Goal: Find specific page/section

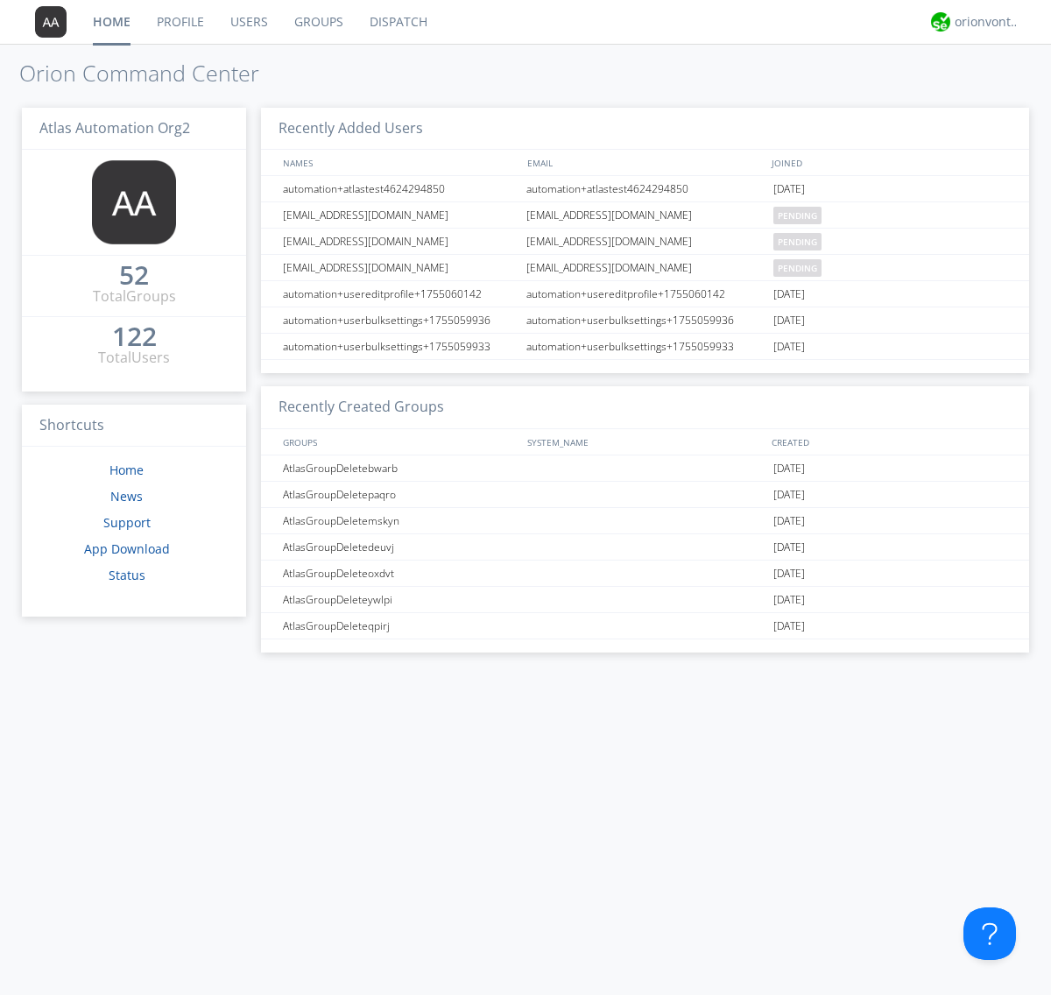
click at [317, 22] on link "Groups" at bounding box center [318, 22] width 75 height 44
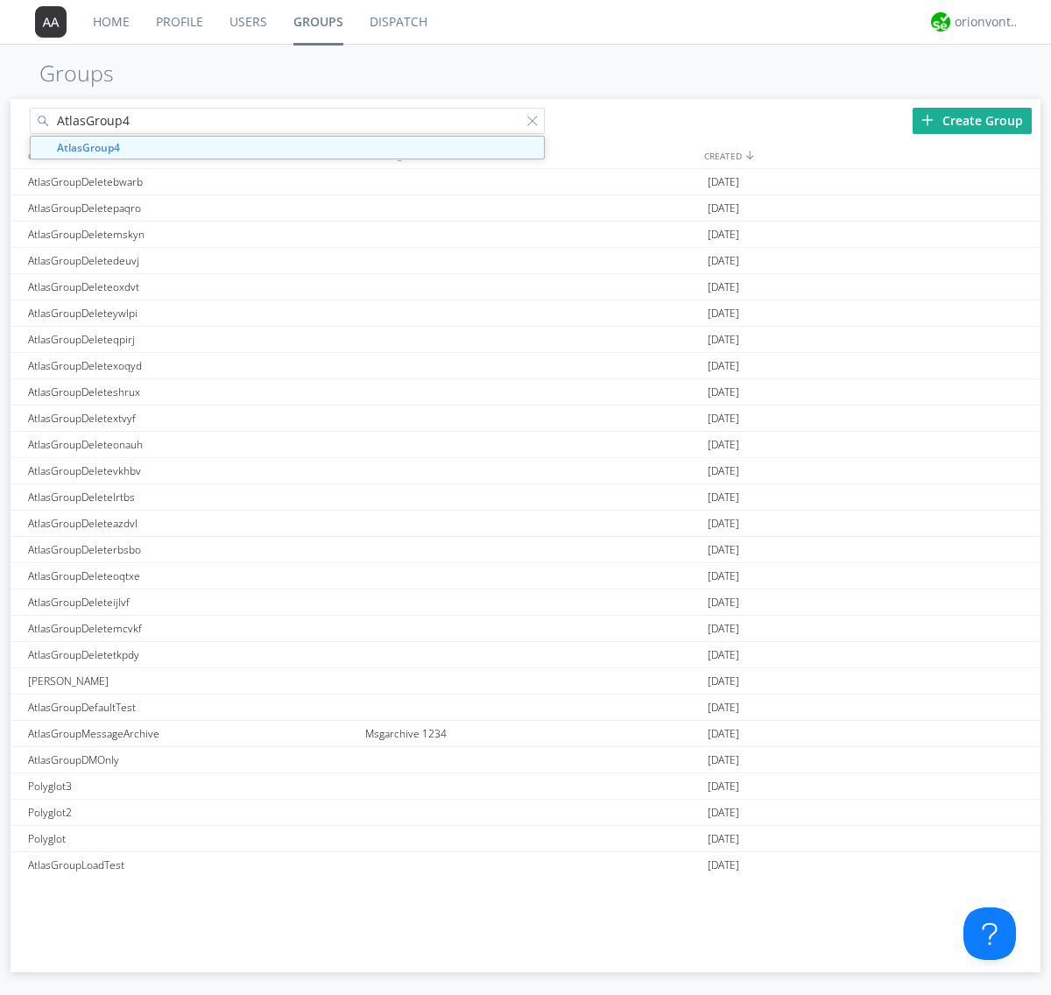
type input "AtlasGroup4"
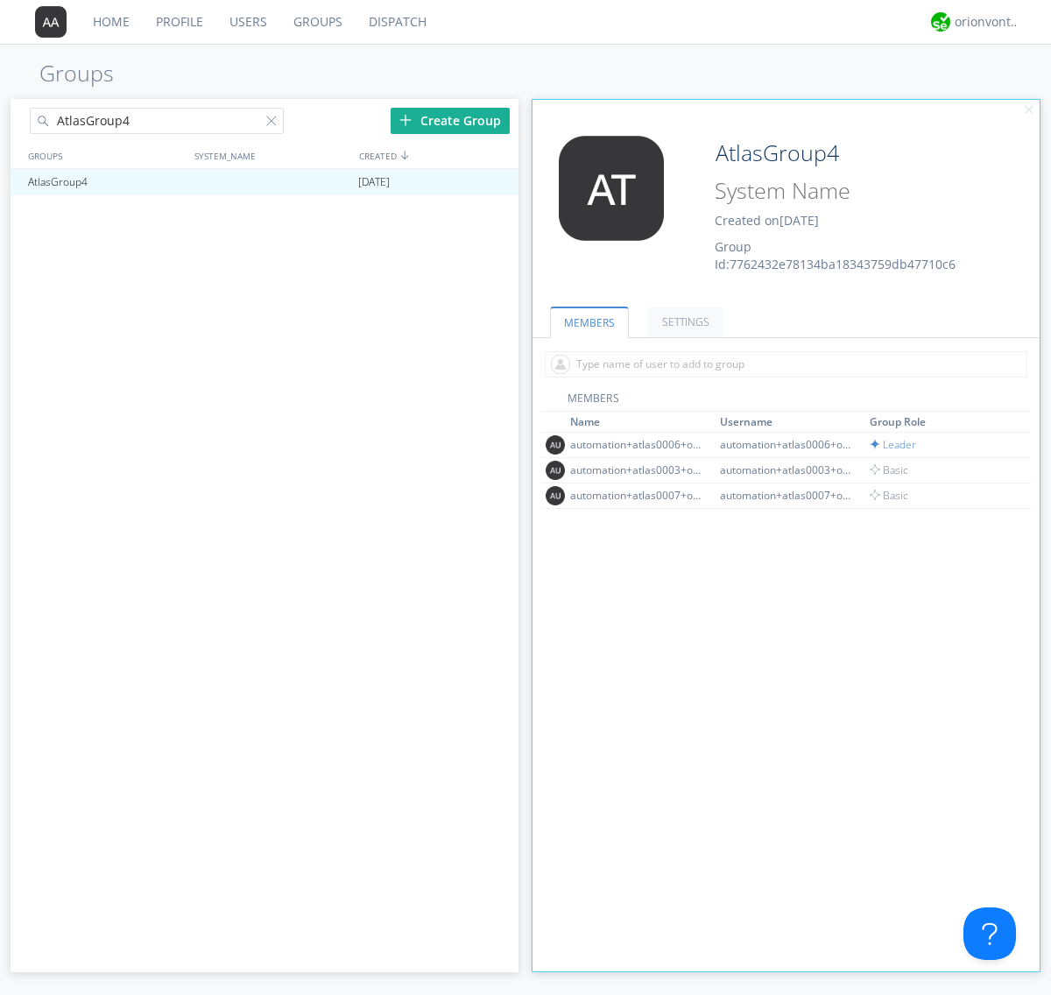
click at [683, 321] on link "SETTINGS" at bounding box center [685, 321] width 75 height 31
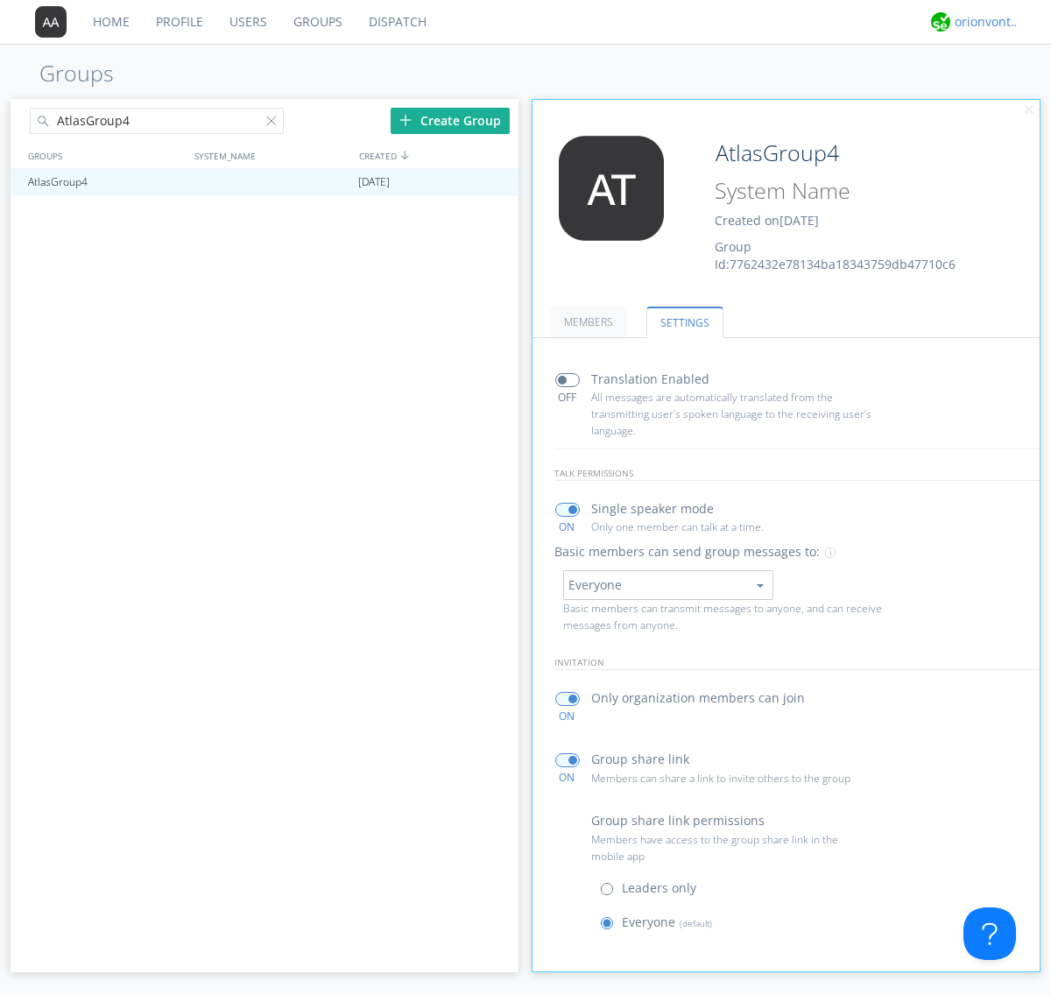
click at [982, 22] on div "orionvontas+atlas+automation+org2" at bounding box center [987, 22] width 66 height 18
